Goal: Information Seeking & Learning: Learn about a topic

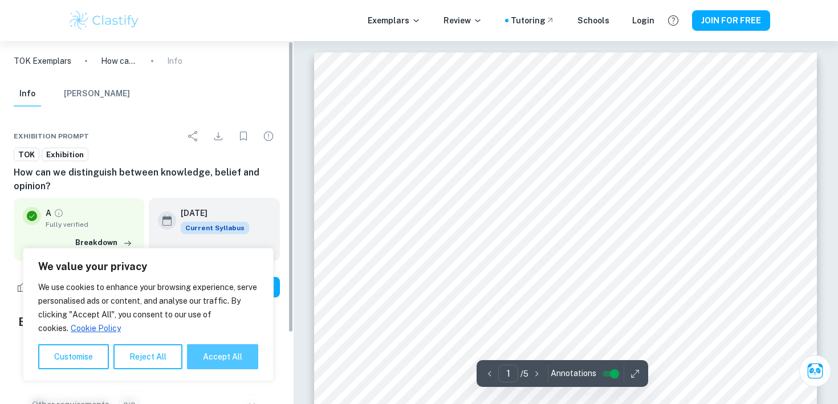
click at [223, 365] on button "Accept All" at bounding box center [222, 356] width 71 height 25
checkbox input "true"
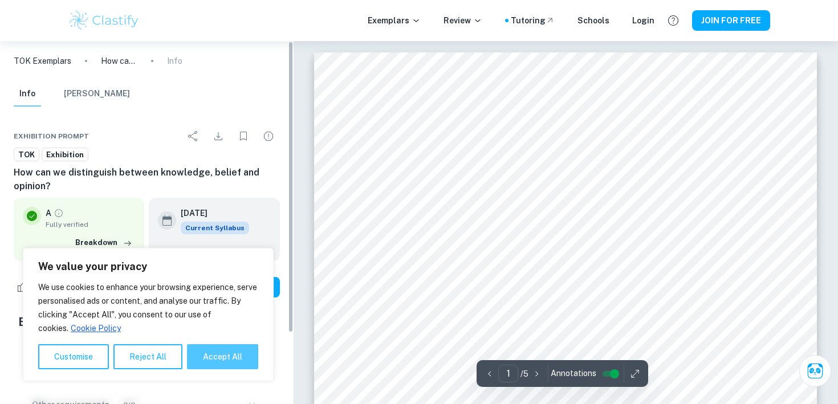
checkbox input "true"
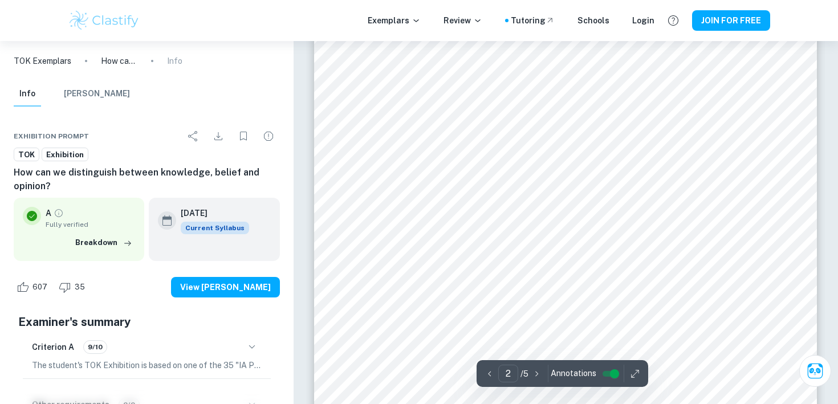
scroll to position [861, 0]
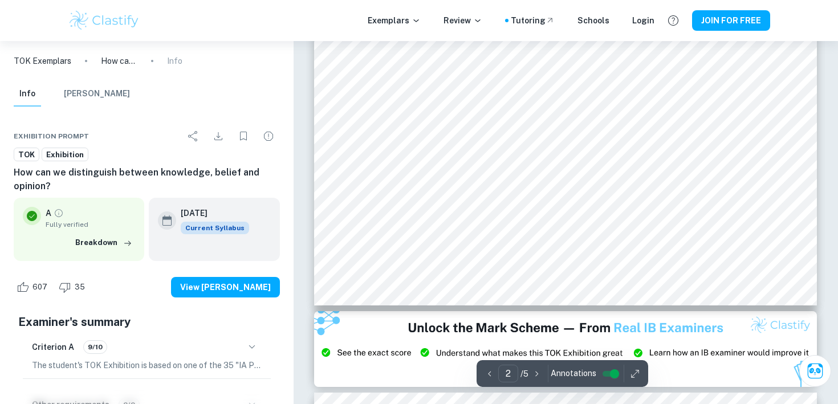
type input "3"
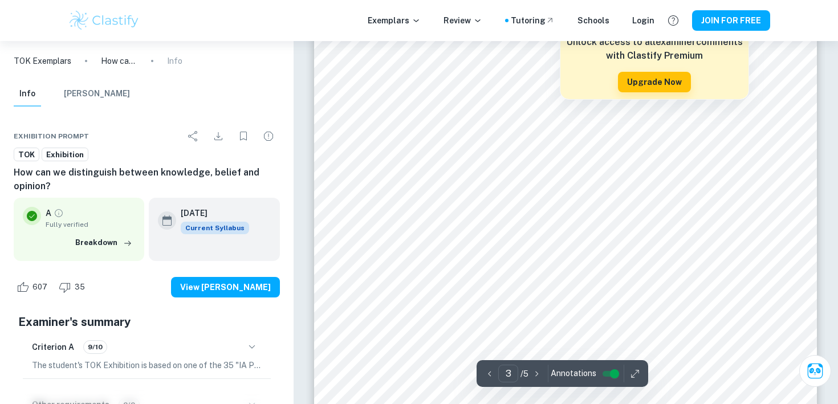
scroll to position [1743, 0]
